Goal: Task Accomplishment & Management: Manage account settings

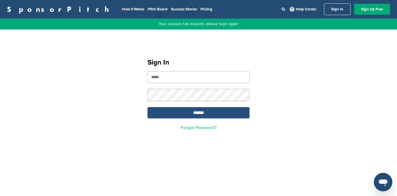
type input "**********"
click at [200, 114] on input "*******" at bounding box center [198, 112] width 102 height 11
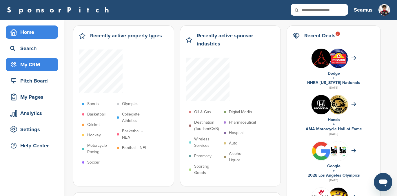
click at [30, 65] on div "My CRM" at bounding box center [33, 64] width 49 height 10
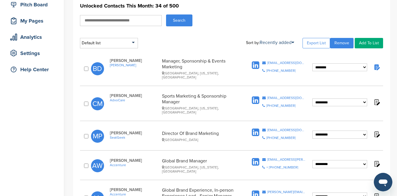
scroll to position [76, 0]
click at [377, 65] on img at bounding box center [376, 67] width 7 height 7
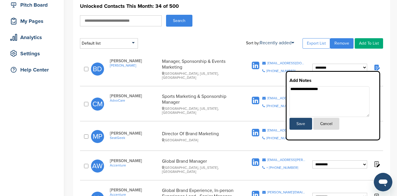
click at [376, 65] on img at bounding box center [376, 67] width 7 height 7
click at [329, 123] on button "Cancel" at bounding box center [326, 124] width 26 height 12
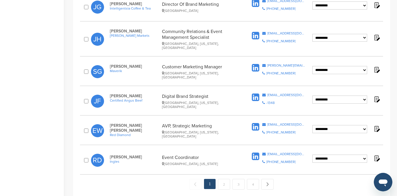
scroll to position [572, 0]
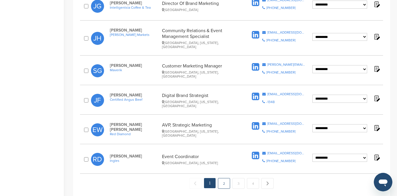
click at [222, 178] on link "2" at bounding box center [224, 183] width 12 height 11
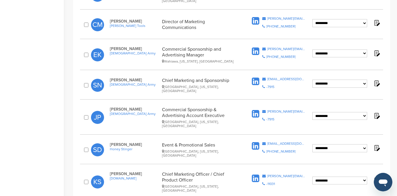
scroll to position [459, 0]
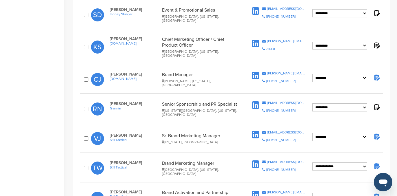
click at [377, 133] on img at bounding box center [376, 136] width 7 height 7
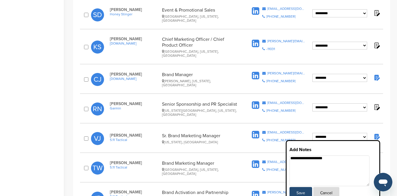
click at [326, 187] on button "Cancel" at bounding box center [326, 193] width 26 height 12
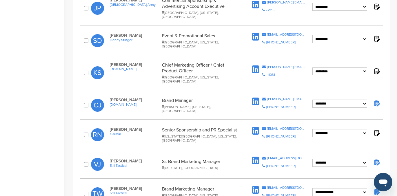
scroll to position [432, 0]
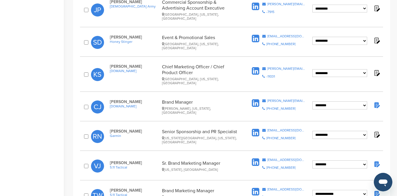
click at [378, 101] on img at bounding box center [376, 104] width 7 height 7
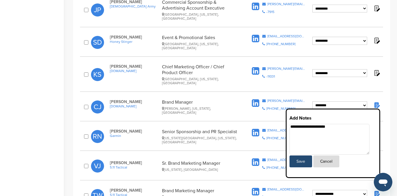
click at [329, 155] on button "Cancel" at bounding box center [326, 161] width 26 height 12
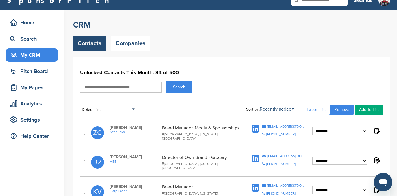
scroll to position [8, 0]
